Goal: Check status

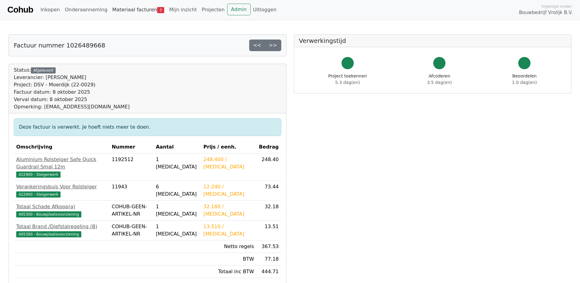
click at [111, 14] on link "Materiaal facturen 3" at bounding box center [138, 10] width 57 height 12
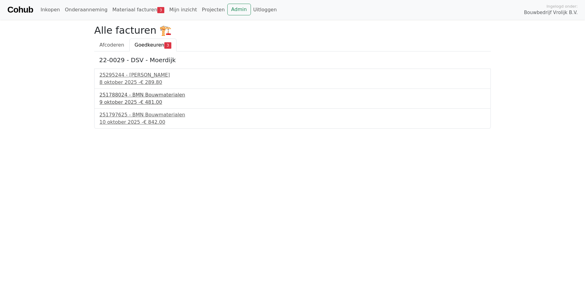
click at [125, 95] on div "251788024 - BMN Bouwmaterialen" at bounding box center [292, 94] width 386 height 7
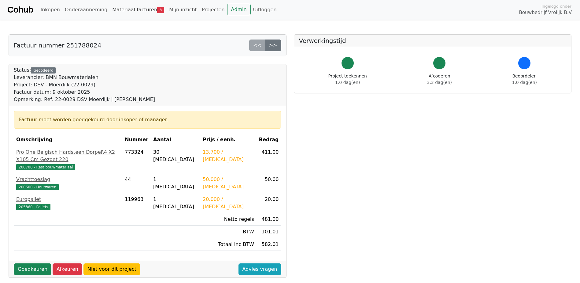
click at [130, 11] on link "Materiaal facturen 3" at bounding box center [138, 10] width 57 height 12
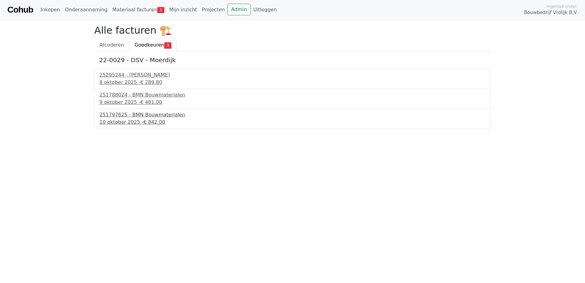
click at [124, 120] on div "10 oktober 2025 - € 842.00" at bounding box center [292, 121] width 386 height 7
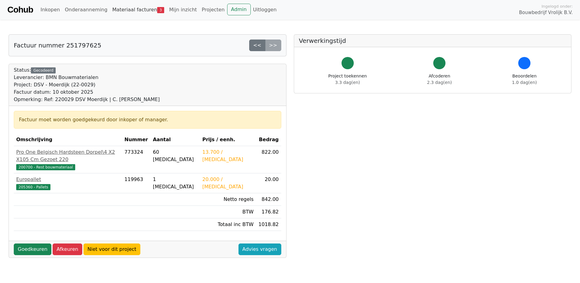
click at [139, 11] on link "Materiaal facturen 3" at bounding box center [138, 10] width 57 height 12
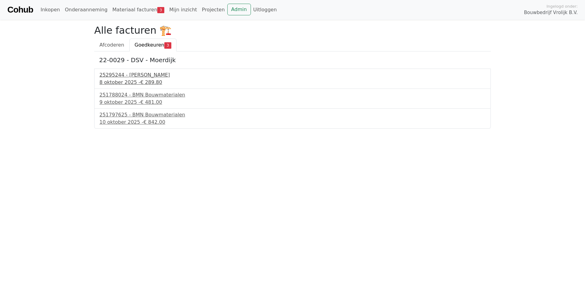
click at [125, 73] on div "25295244 - [PERSON_NAME]" at bounding box center [292, 74] width 386 height 7
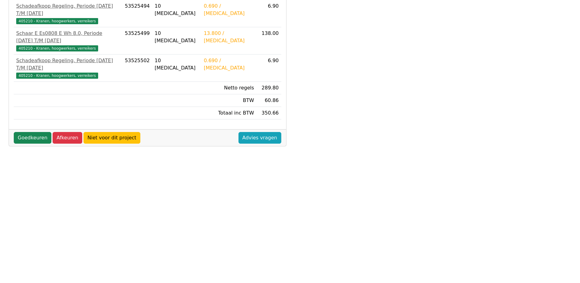
scroll to position [171, 0]
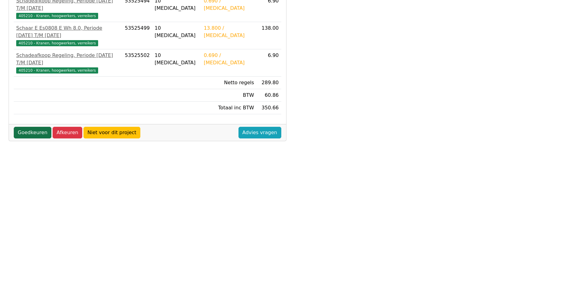
click at [42, 127] on link "Goedkeuren" at bounding box center [33, 133] width 38 height 12
